Goal: Transaction & Acquisition: Purchase product/service

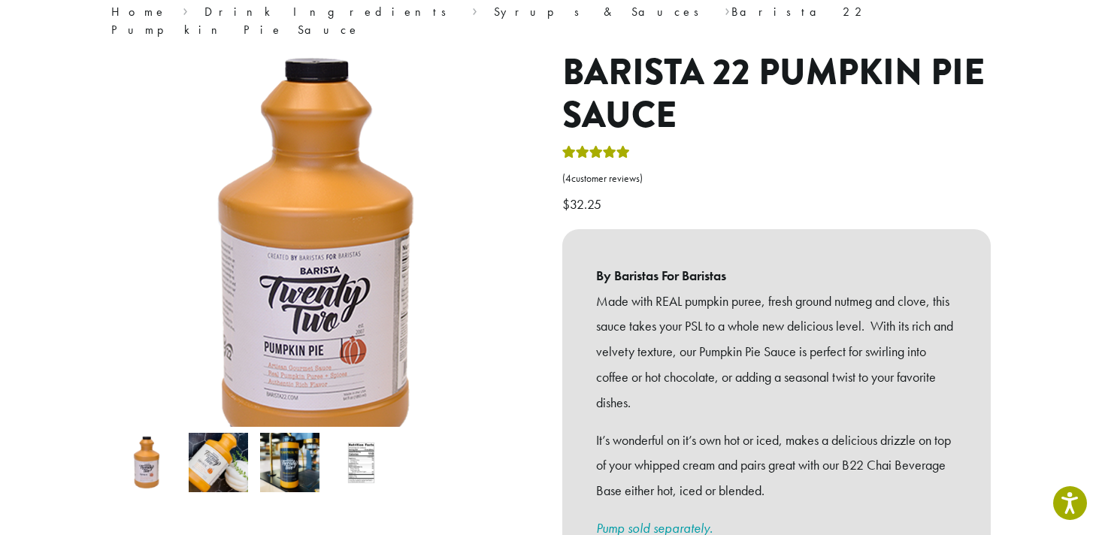
scroll to position [137, 0]
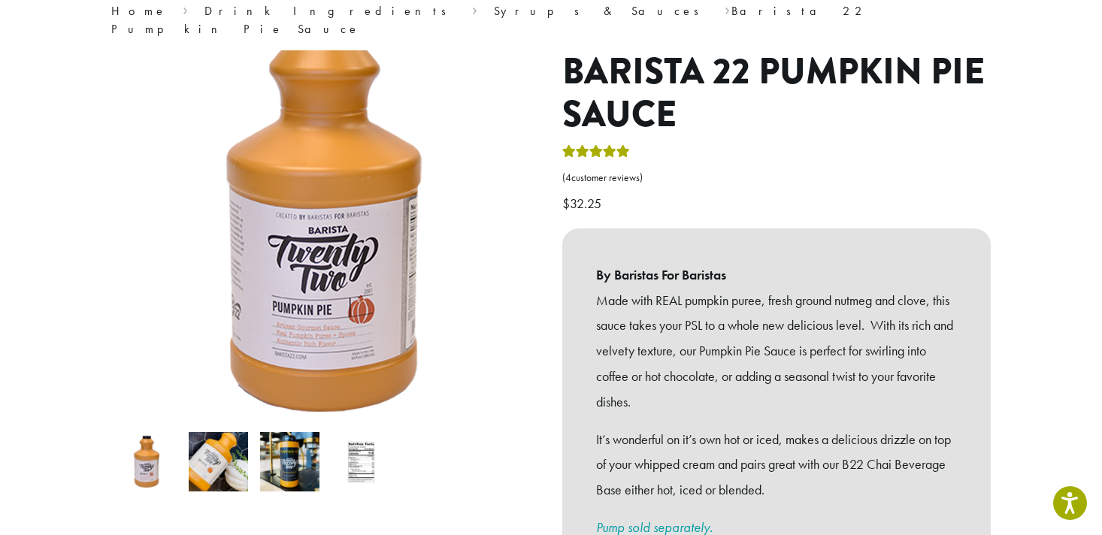
click at [307, 328] on img at bounding box center [326, 216] width 451 height 451
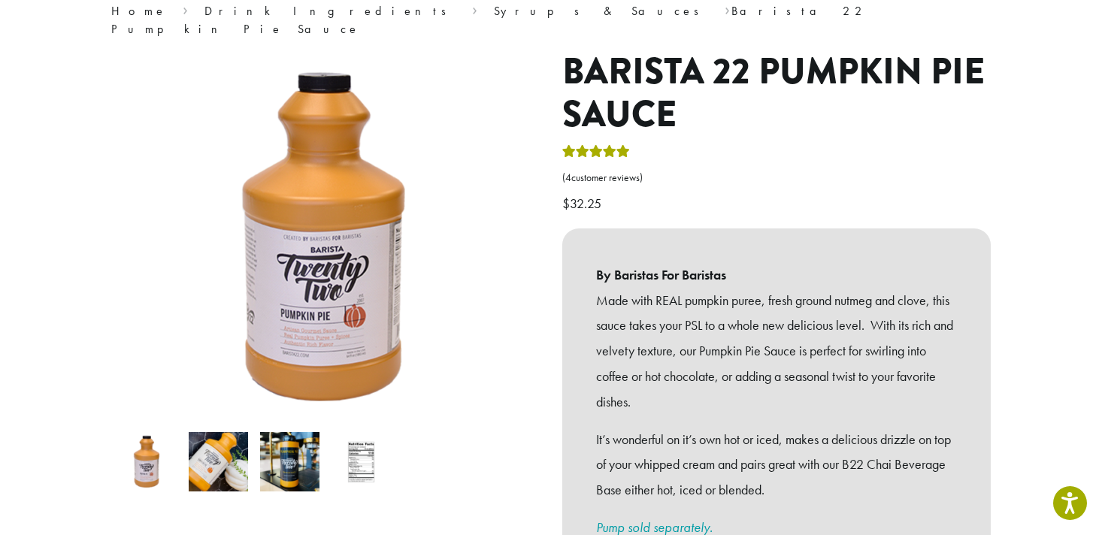
click at [227, 432] on img at bounding box center [218, 461] width 59 height 59
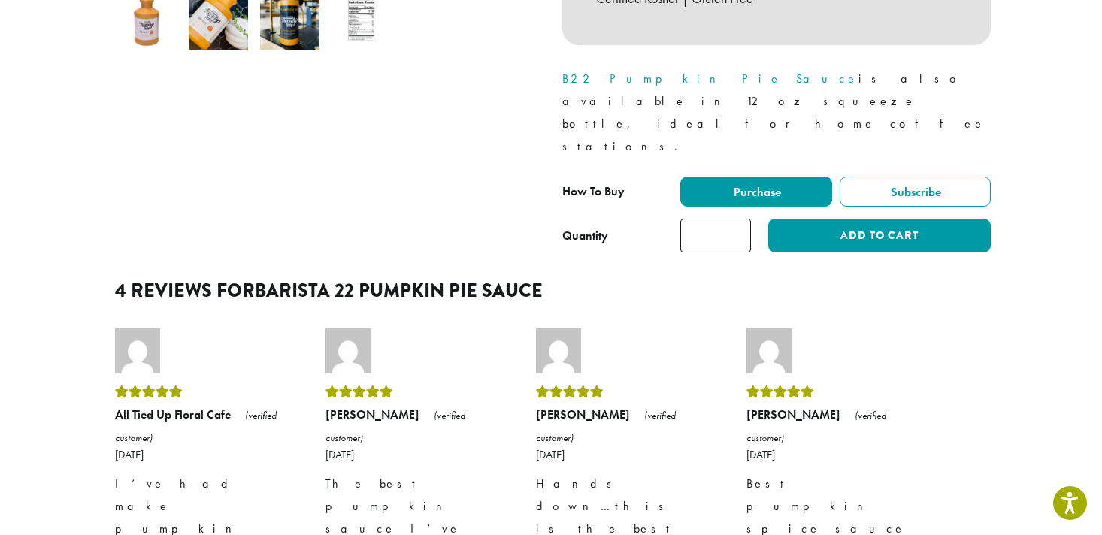
scroll to position [695, 0]
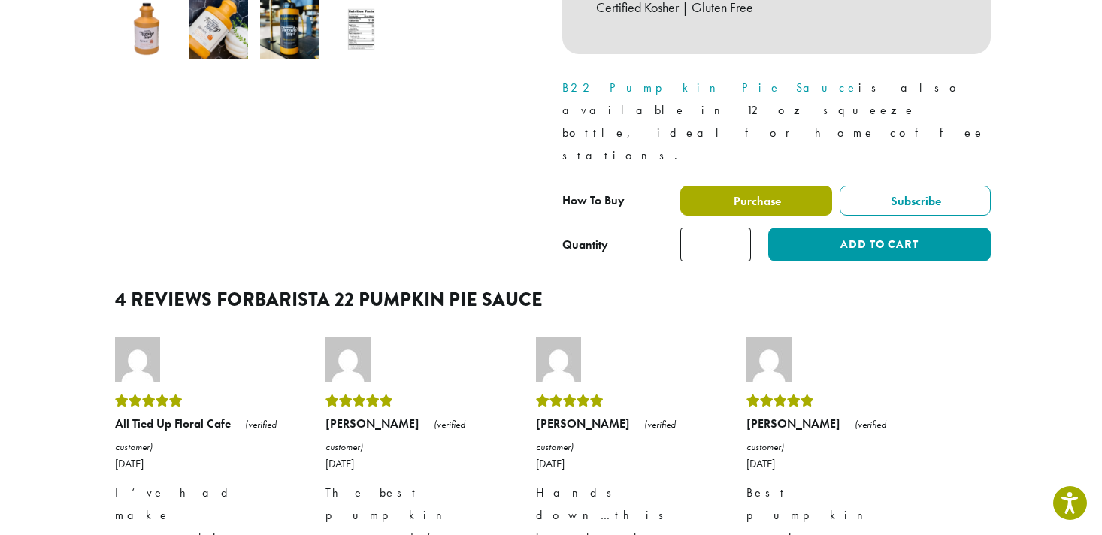
click at [803, 186] on label "Purchase" at bounding box center [756, 201] width 152 height 30
click at [780, 186] on label "Purchase" at bounding box center [756, 201] width 152 height 30
click at [725, 186] on div "**********" at bounding box center [776, 207] width 428 height 42
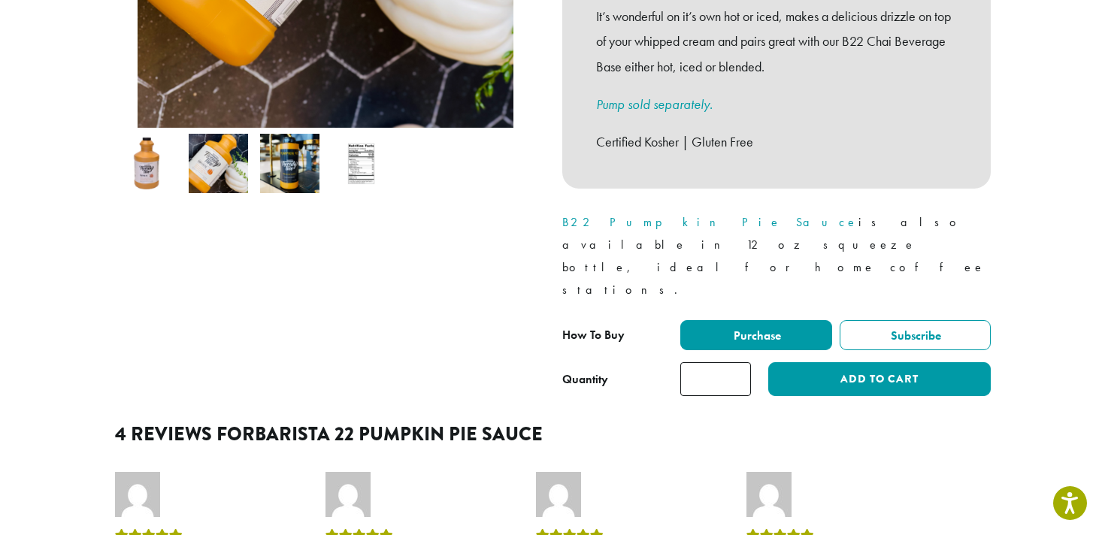
scroll to position [601, 0]
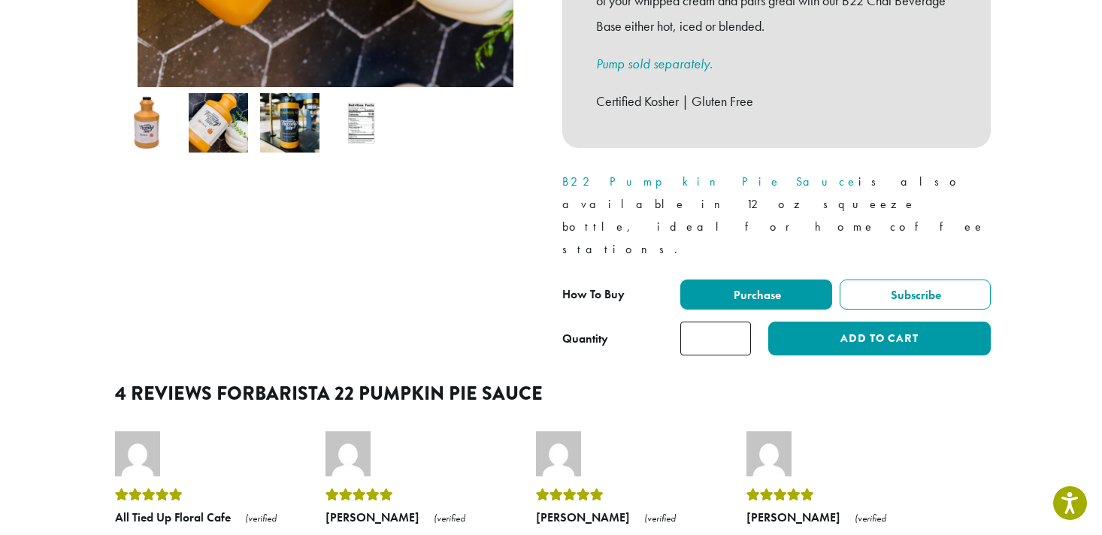
click at [741, 322] on input "*" at bounding box center [715, 339] width 71 height 34
type input "*"
click at [741, 322] on input "*" at bounding box center [715, 339] width 71 height 34
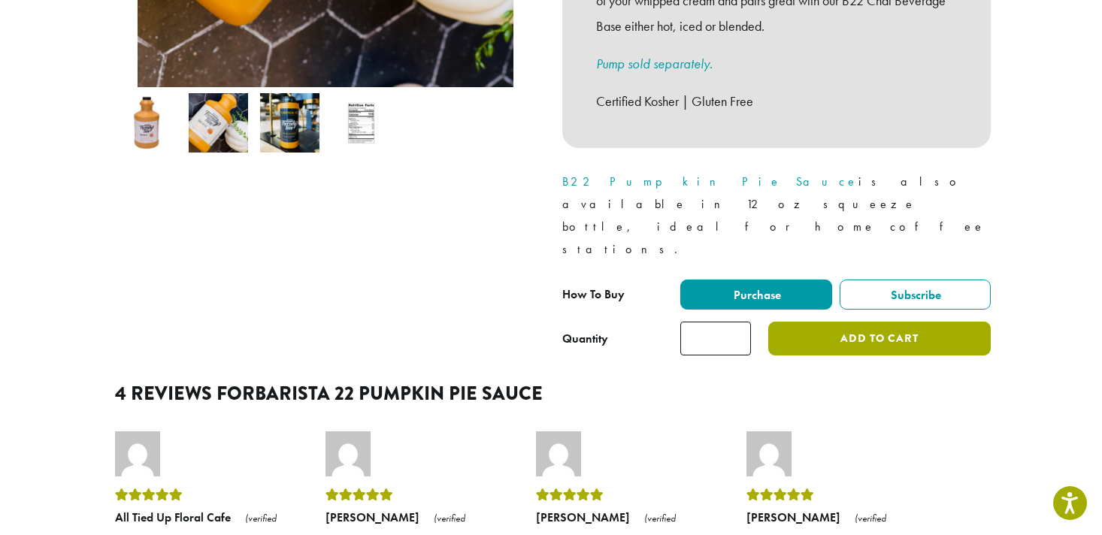
click at [813, 322] on button "Add to cart" at bounding box center [879, 339] width 222 height 34
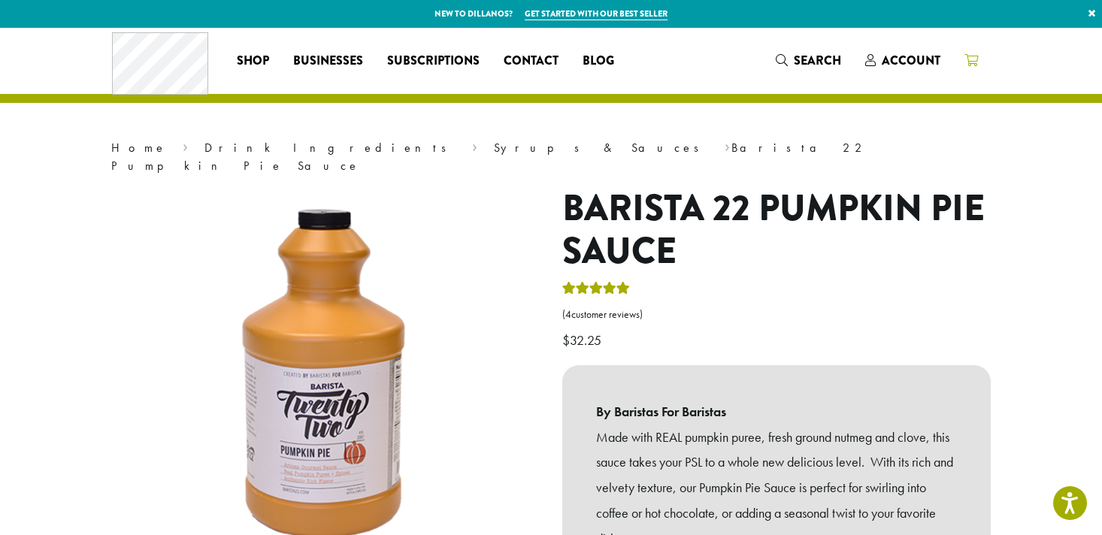
click at [972, 59] on icon at bounding box center [971, 60] width 14 height 12
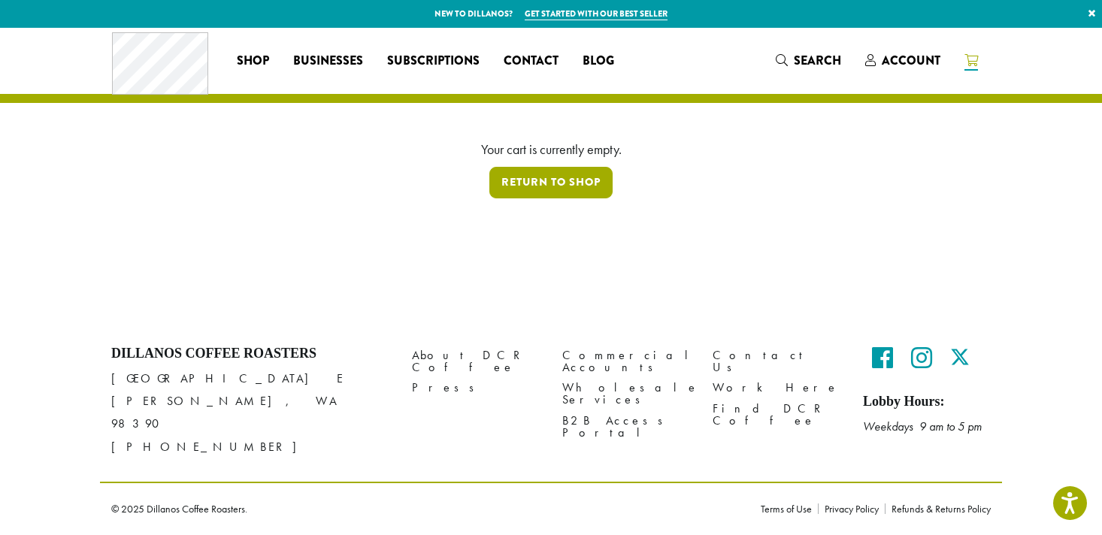
click at [543, 179] on link "Return to shop" at bounding box center [550, 183] width 123 height 32
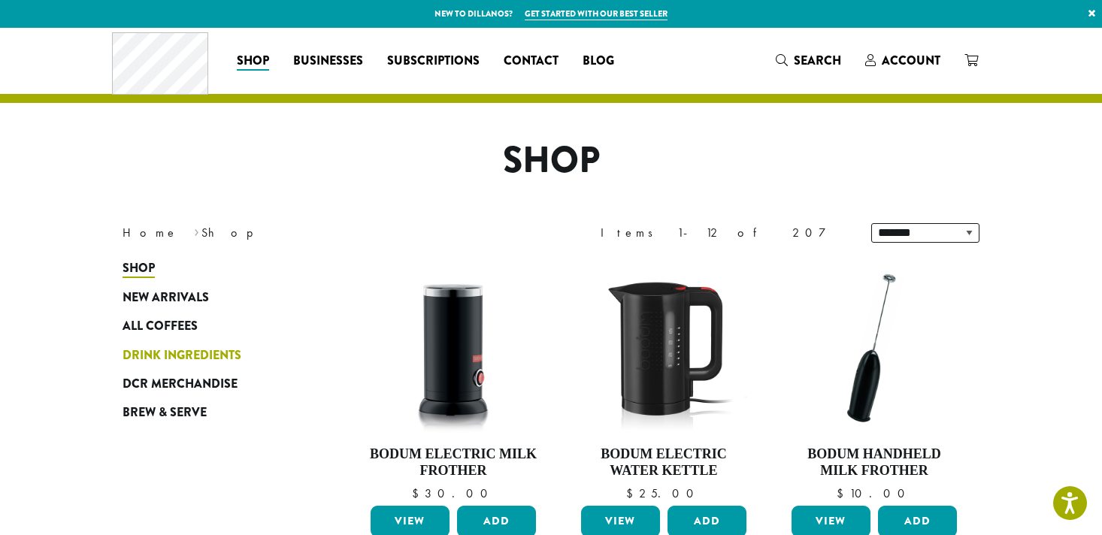
click at [199, 356] on span "Drink Ingredients" at bounding box center [182, 355] width 119 height 19
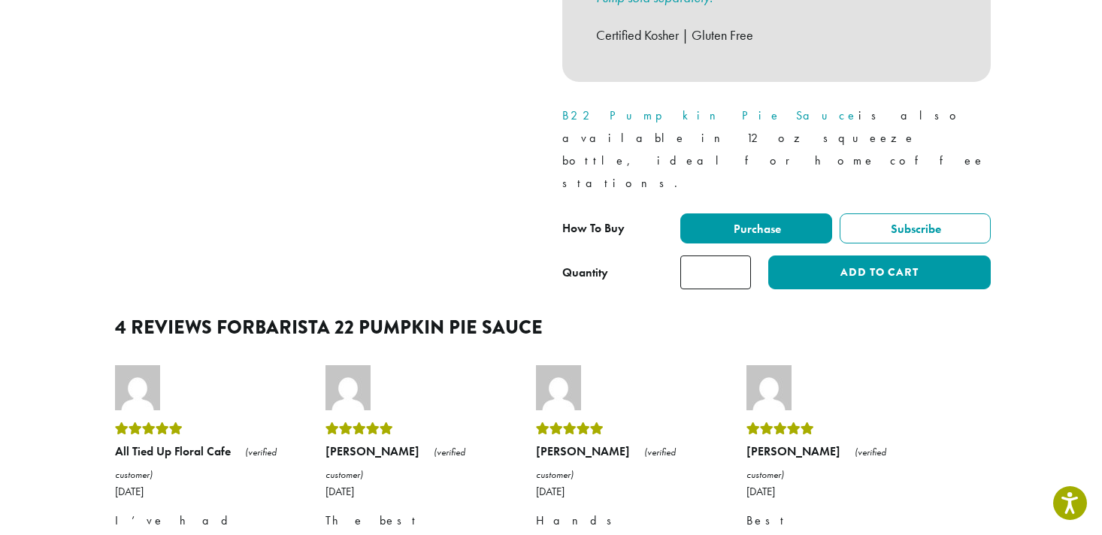
scroll to position [667, 0]
click at [740, 255] on input "*" at bounding box center [715, 272] width 71 height 34
type input "*"
click at [740, 255] on input "*" at bounding box center [715, 272] width 71 height 34
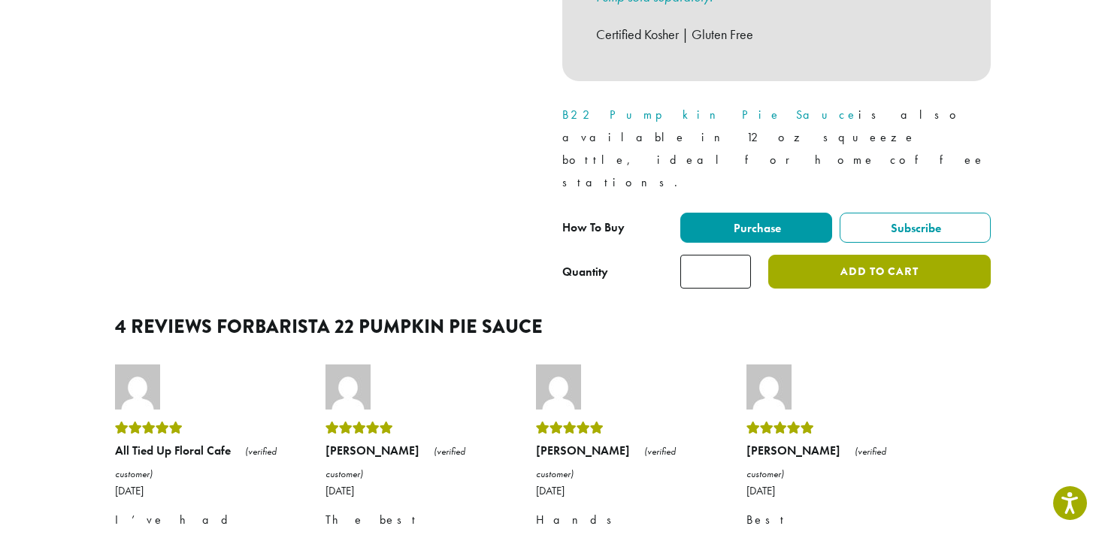
click at [832, 255] on button "Add to cart" at bounding box center [879, 272] width 222 height 34
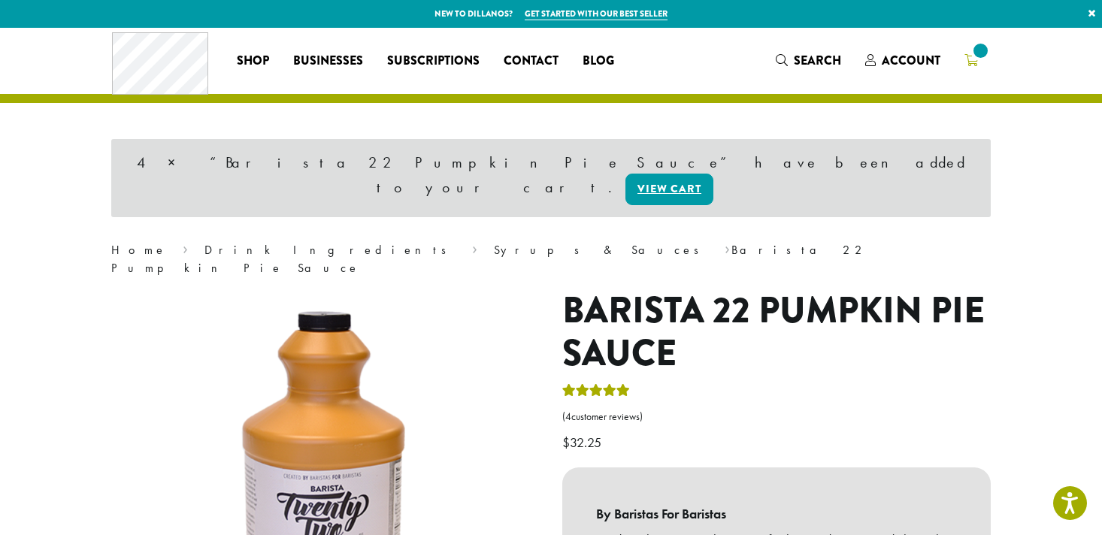
click at [976, 57] on span at bounding box center [980, 51] width 20 height 20
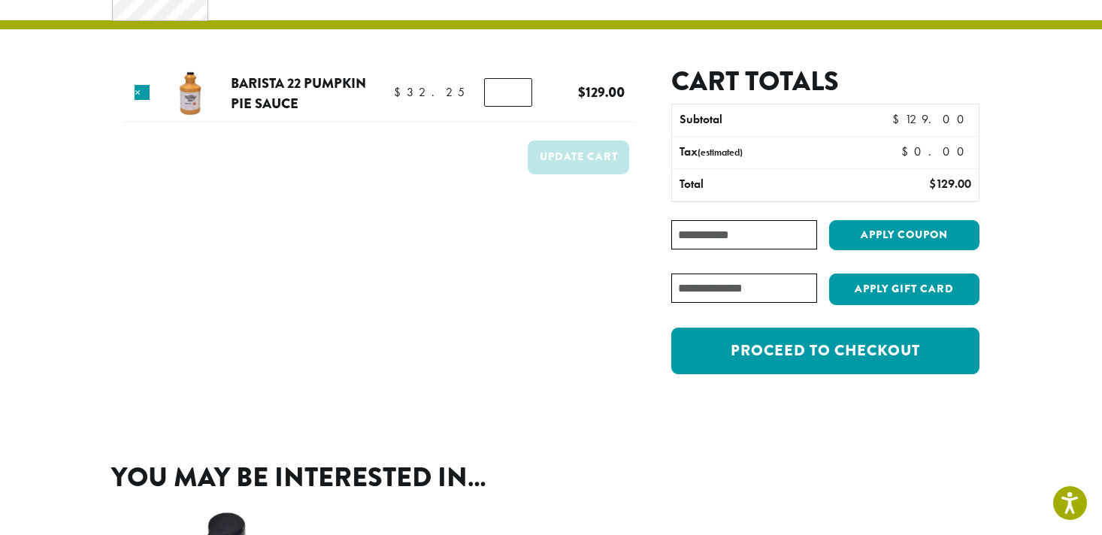
scroll to position [29, 0]
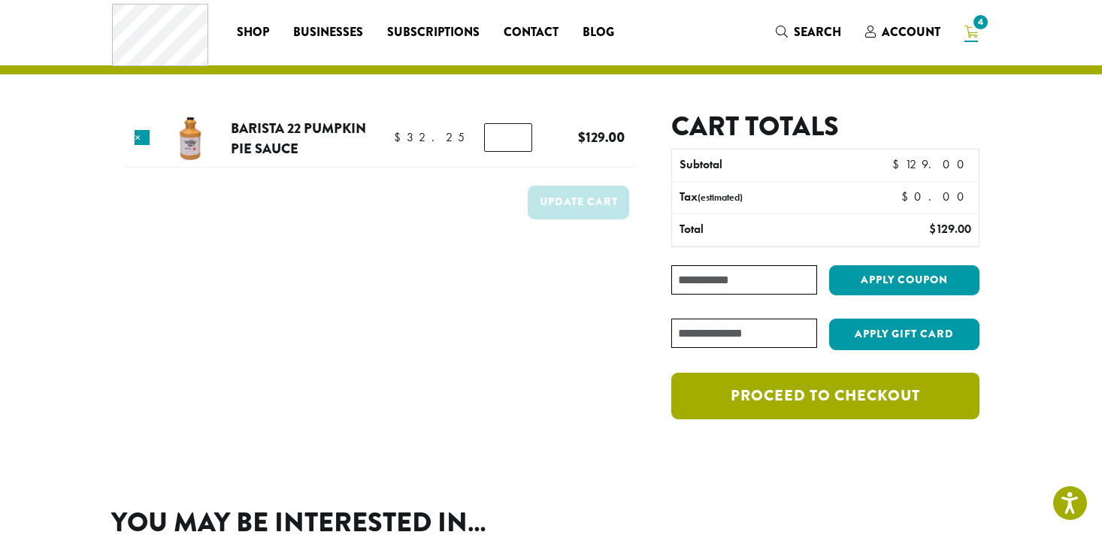
click at [725, 392] on link "Proceed to checkout" at bounding box center [825, 396] width 308 height 47
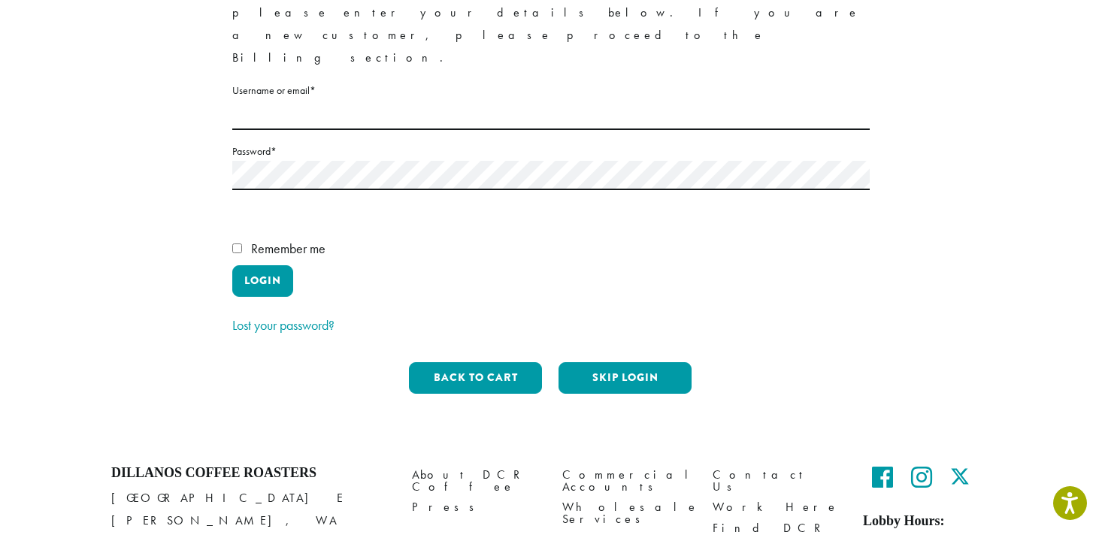
scroll to position [206, 0]
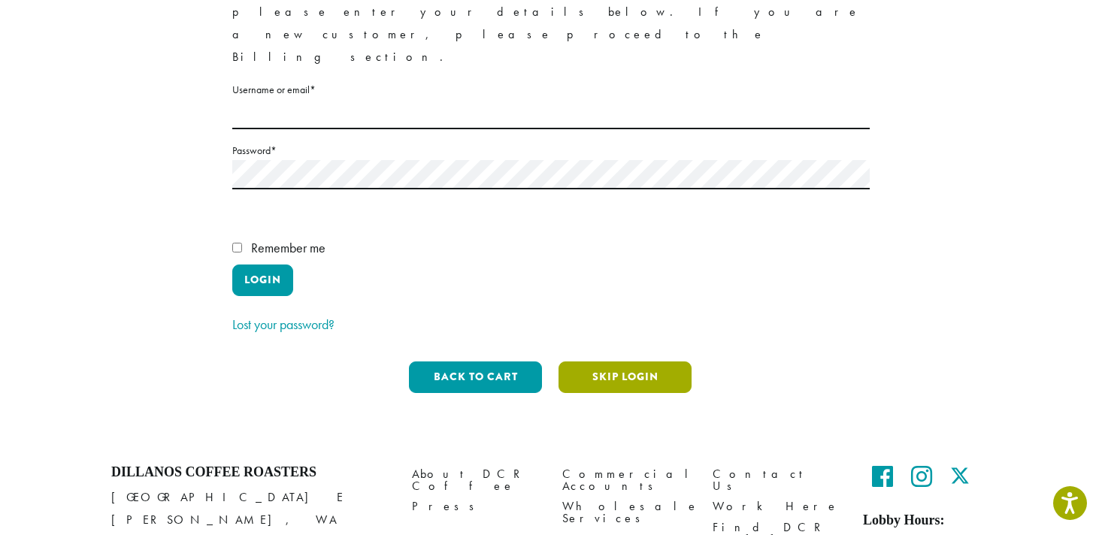
click at [655, 362] on button "Skip Login" at bounding box center [624, 378] width 133 height 32
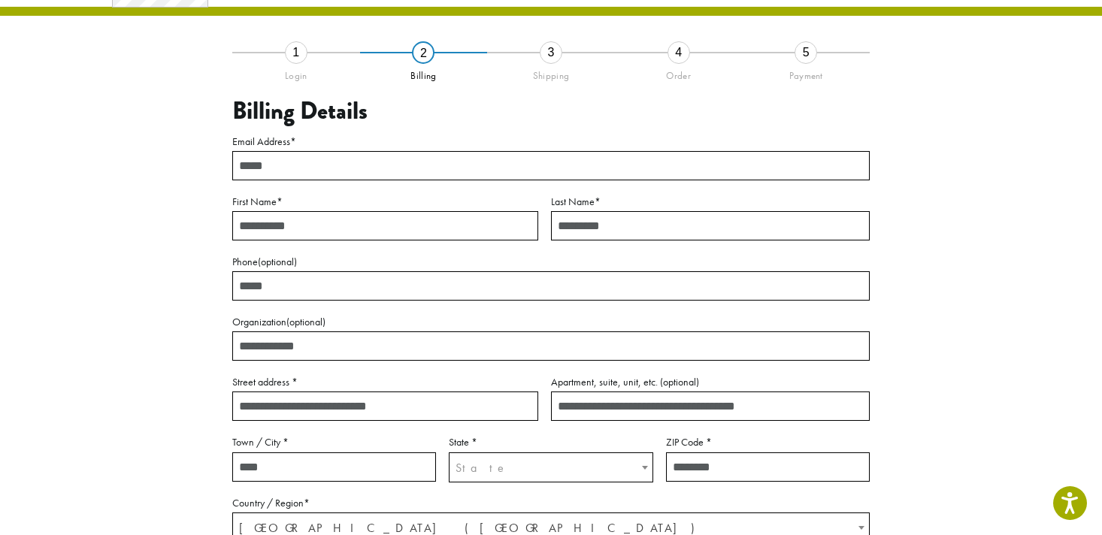
scroll to position [82, 0]
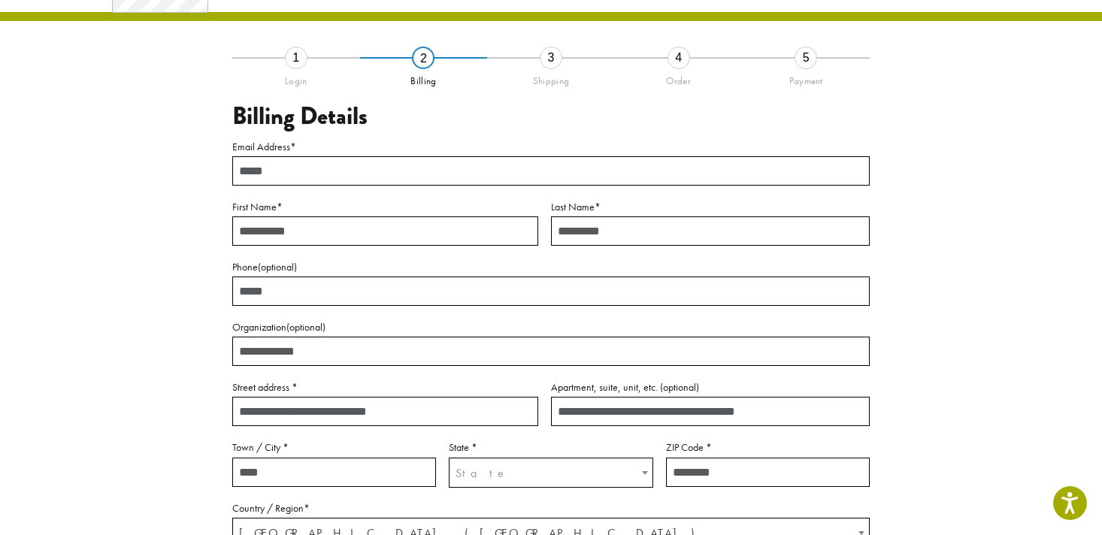
click at [547, 62] on div "3" at bounding box center [551, 58] width 23 height 23
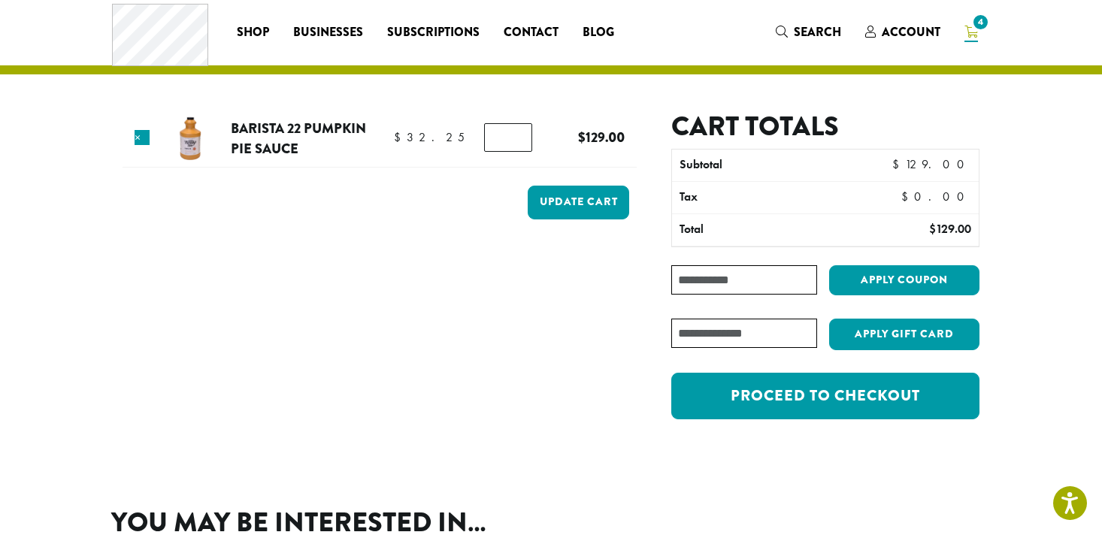
click at [519, 141] on input "*" at bounding box center [508, 137] width 48 height 29
type input "*"
click at [519, 141] on input "*" at bounding box center [508, 137] width 48 height 29
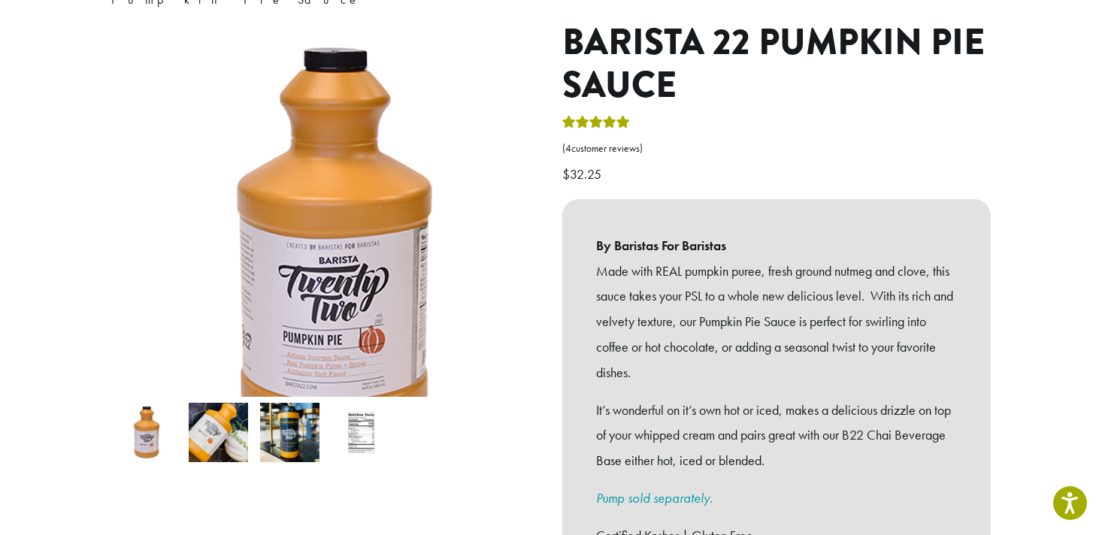
scroll to position [168, 0]
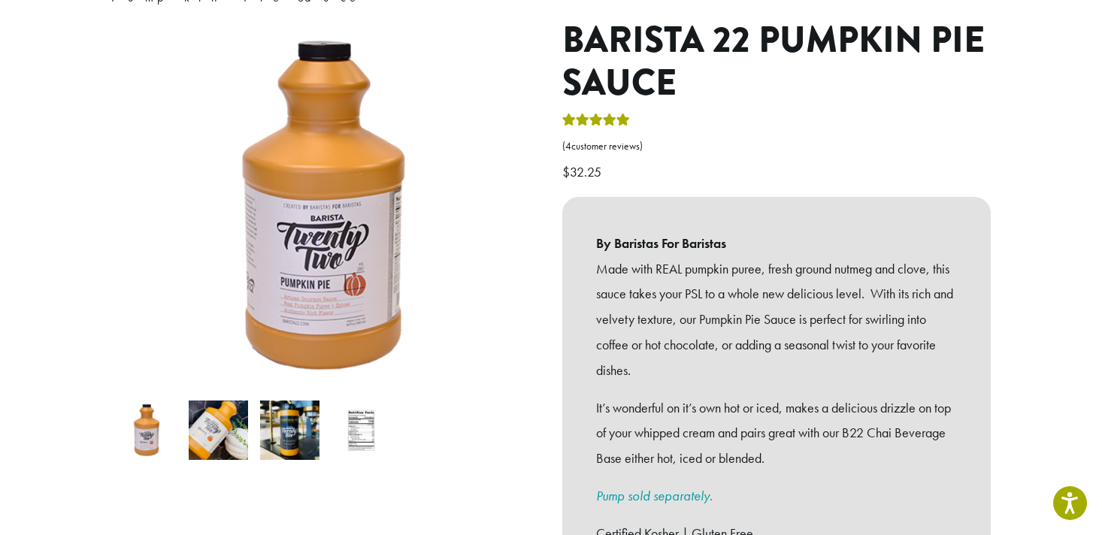
click at [368, 419] on img at bounding box center [360, 430] width 59 height 59
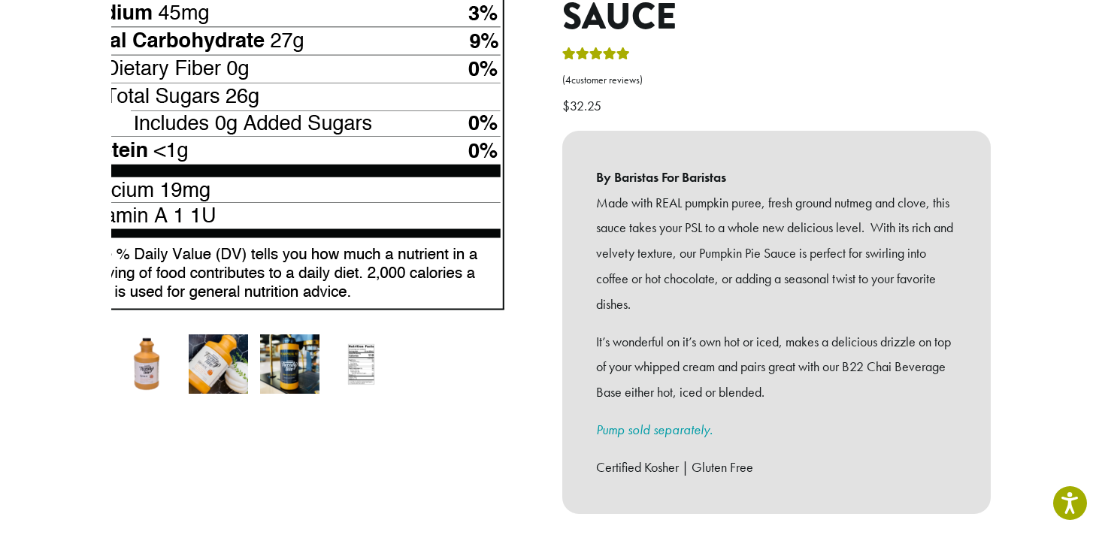
scroll to position [211, 0]
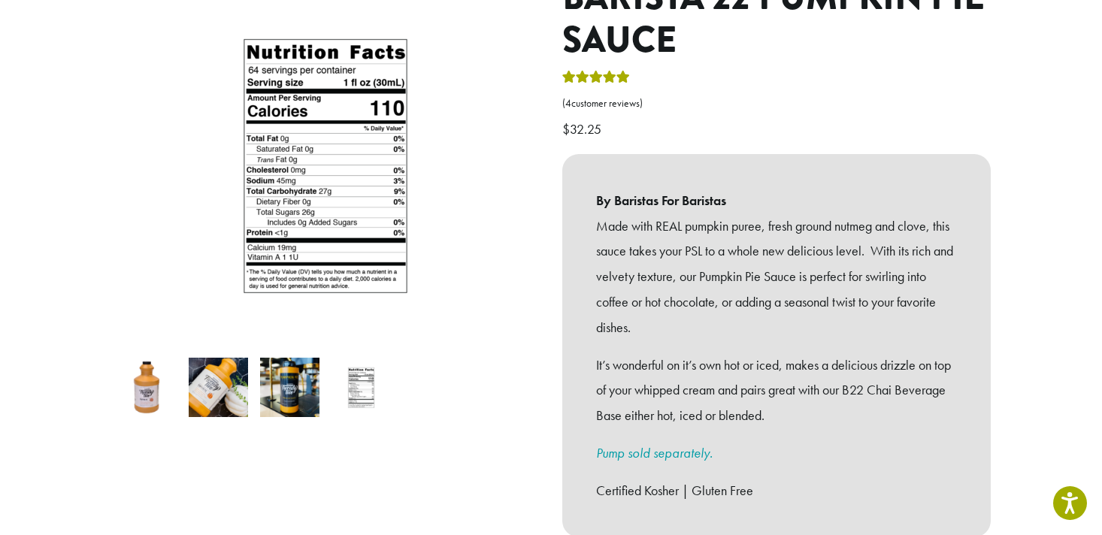
click at [208, 386] on img at bounding box center [218, 387] width 59 height 59
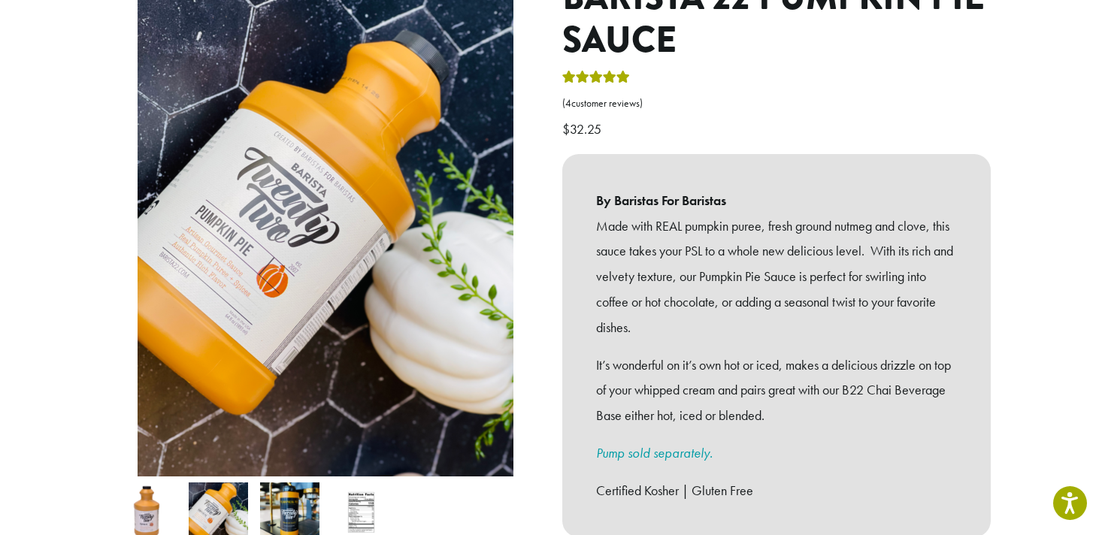
scroll to position [216, 0]
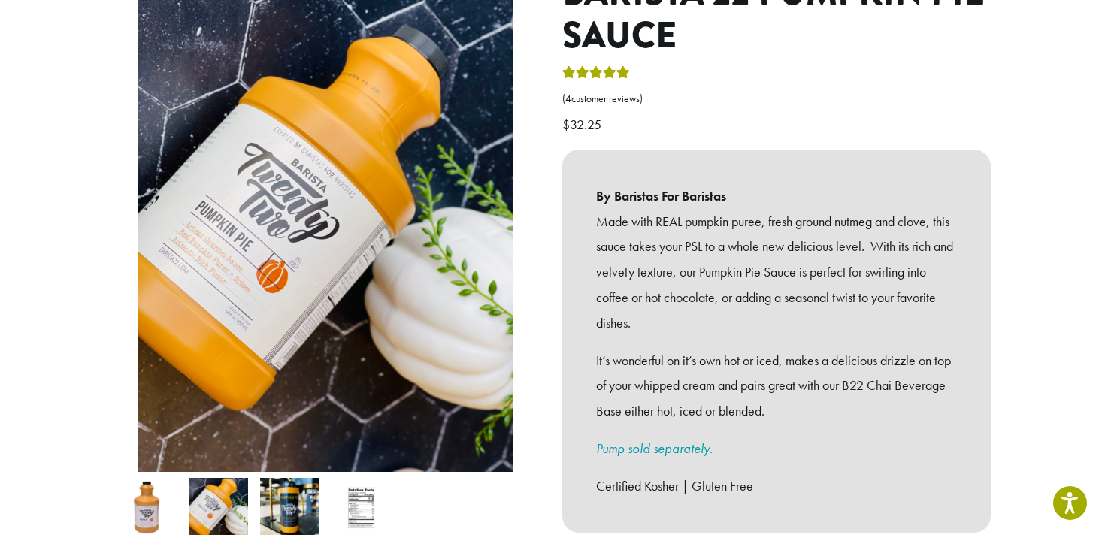
click at [139, 490] on img at bounding box center [146, 507] width 59 height 59
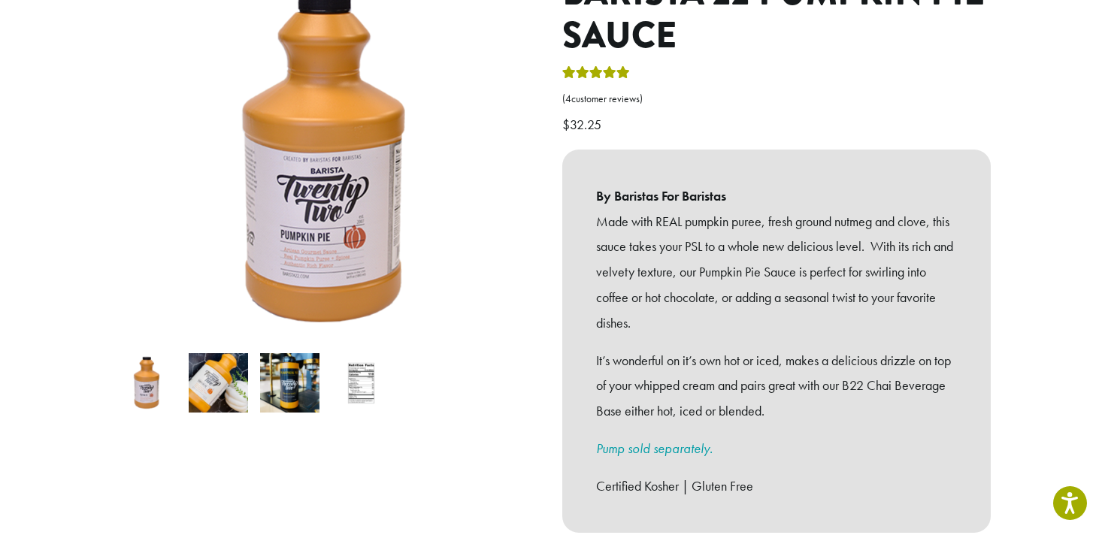
click at [273, 377] on img at bounding box center [289, 382] width 59 height 59
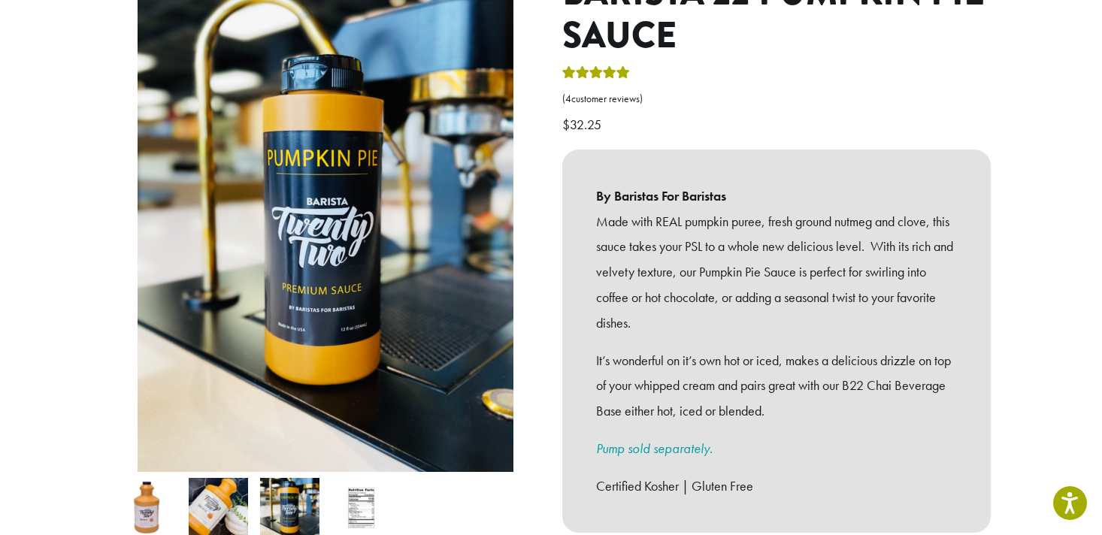
click at [242, 478] on img at bounding box center [218, 507] width 59 height 59
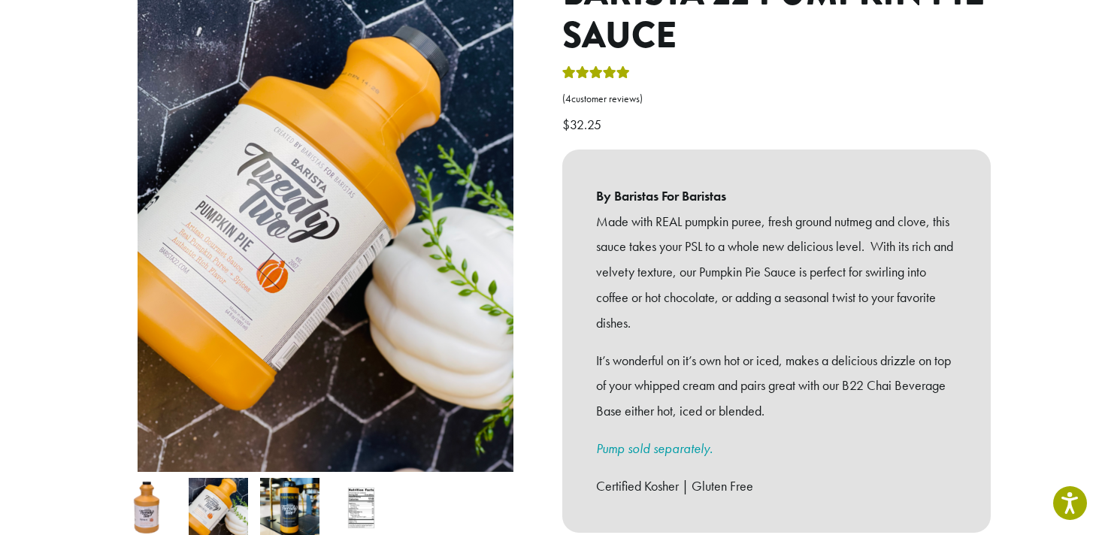
click at [371, 478] on img at bounding box center [360, 507] width 59 height 59
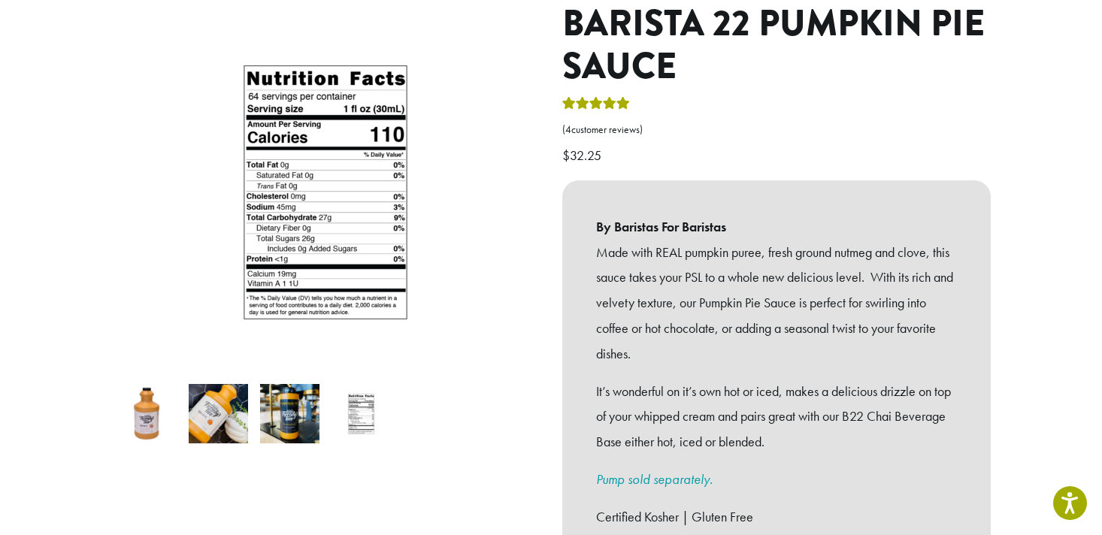
scroll to position [183, 0]
